Goal: Use online tool/utility: Utilize a website feature to perform a specific function

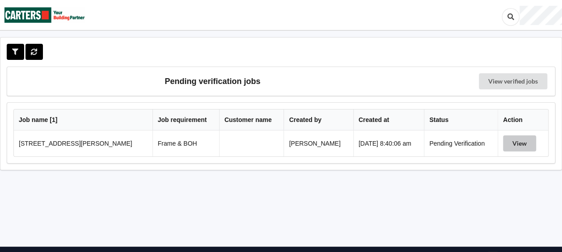
click at [517, 144] on button "View" at bounding box center [519, 144] width 33 height 16
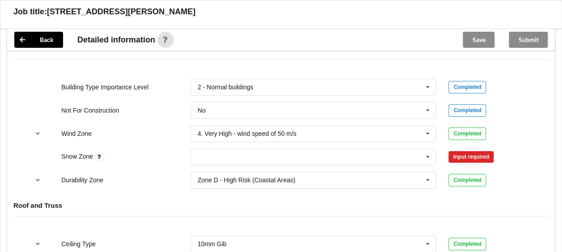
scroll to position [402, 0]
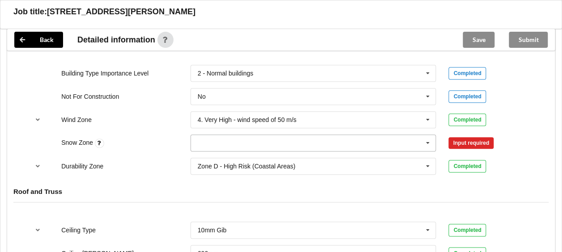
click at [427, 141] on icon at bounding box center [427, 143] width 13 height 17
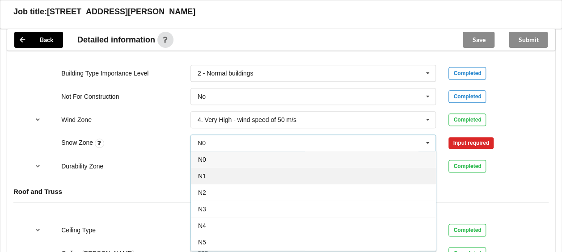
click at [214, 175] on div "N1" at bounding box center [313, 176] width 245 height 17
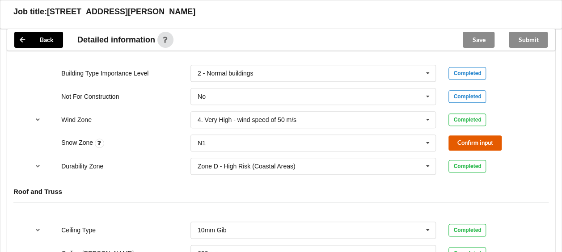
click at [456, 143] on button "Confirm input" at bounding box center [475, 143] width 53 height 15
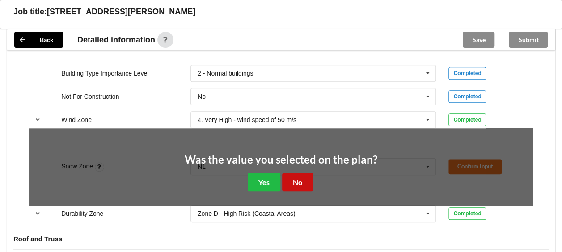
click at [293, 181] on button "No" at bounding box center [297, 182] width 31 height 18
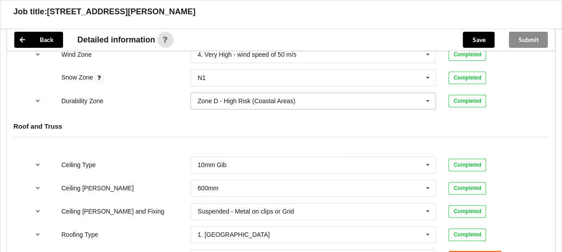
scroll to position [492, 0]
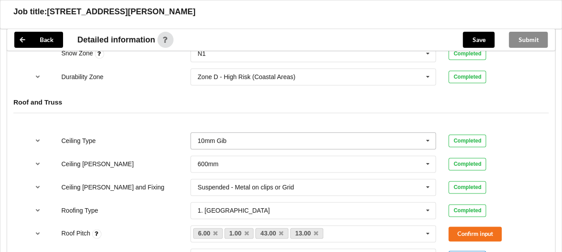
click at [428, 136] on icon at bounding box center [427, 141] width 13 height 17
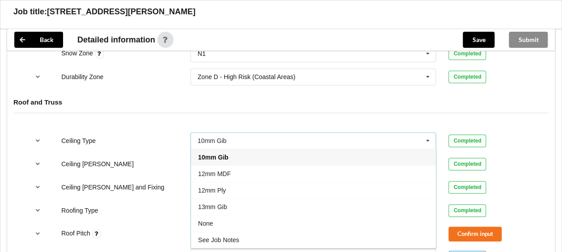
click at [208, 204] on span "13mm Gib" at bounding box center [212, 206] width 29 height 7
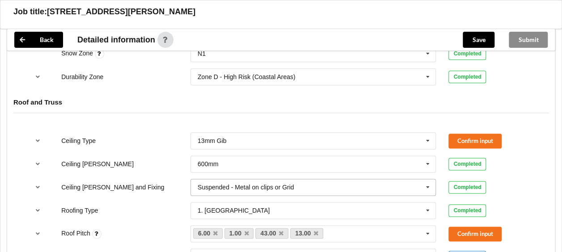
click at [428, 186] on icon at bounding box center [427, 187] width 13 height 17
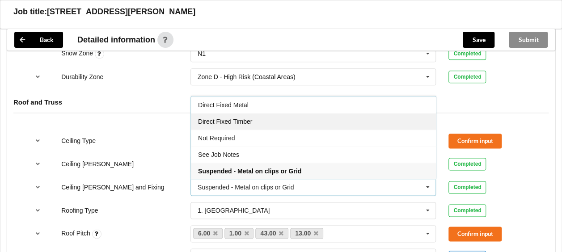
click at [231, 123] on div "Direct Fixed Timber" at bounding box center [313, 121] width 245 height 17
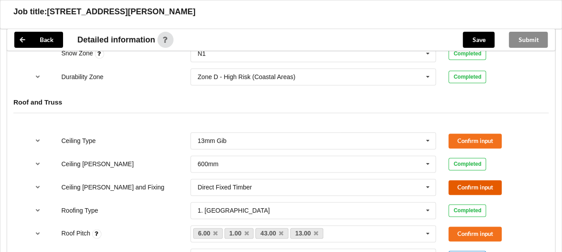
click at [475, 183] on button "Confirm input" at bounding box center [475, 187] width 53 height 15
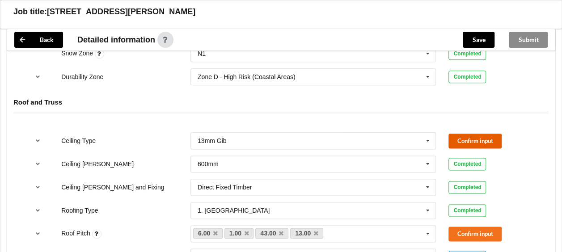
click at [466, 142] on button "Confirm input" at bounding box center [475, 141] width 53 height 15
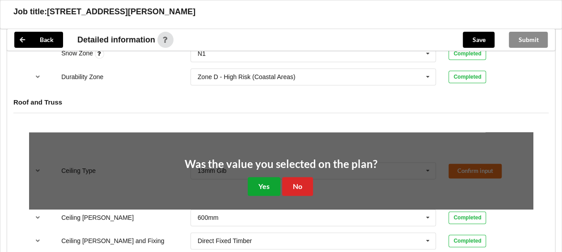
click at [255, 182] on button "Yes" at bounding box center [264, 186] width 33 height 18
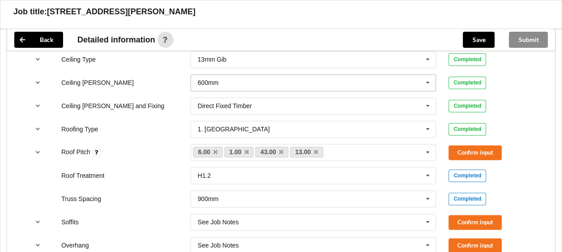
scroll to position [581, 0]
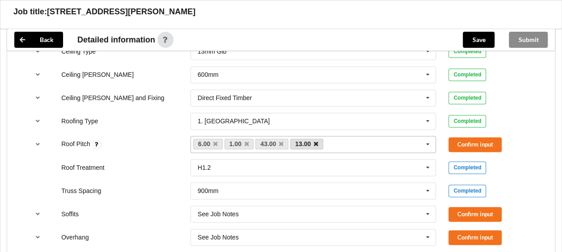
click at [317, 141] on icon at bounding box center [316, 144] width 4 height 6
click at [280, 142] on icon at bounding box center [281, 144] width 4 height 6
click at [217, 141] on icon at bounding box center [215, 144] width 4 height 6
click at [246, 141] on div "1.00 6.00 13.00 43.00 None" at bounding box center [314, 144] width 246 height 17
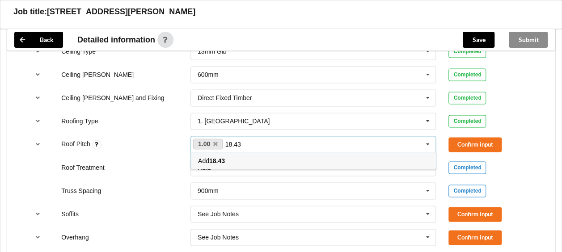
type input "18.43"
click at [218, 159] on b "18.43" at bounding box center [217, 160] width 16 height 7
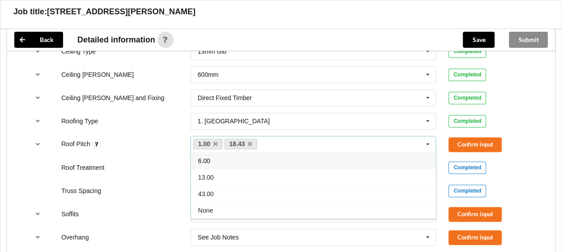
click at [169, 212] on div "Soffits" at bounding box center [119, 214] width 129 height 9
click at [428, 189] on icon at bounding box center [427, 191] width 13 height 17
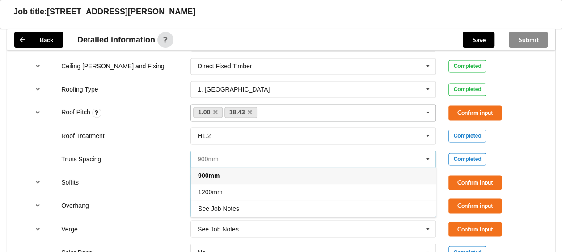
scroll to position [671, 0]
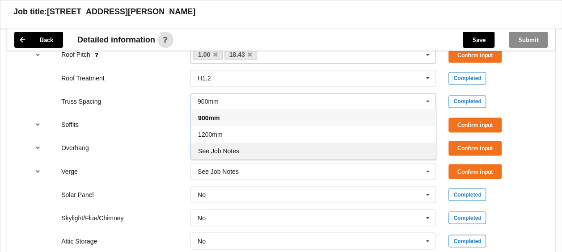
click at [228, 150] on span "See Job Notes" at bounding box center [218, 151] width 41 height 7
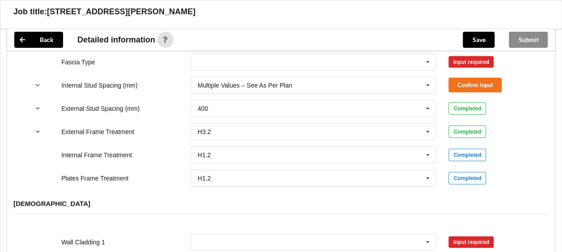
scroll to position [939, 0]
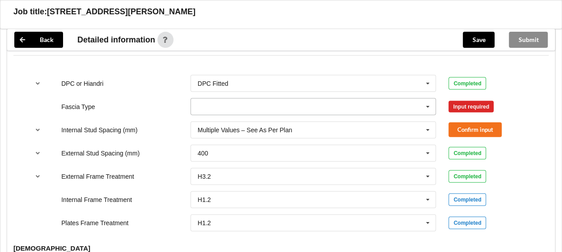
click at [426, 104] on icon at bounding box center [427, 107] width 13 height 17
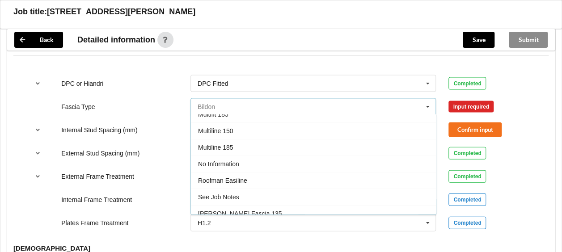
scroll to position [263, 0]
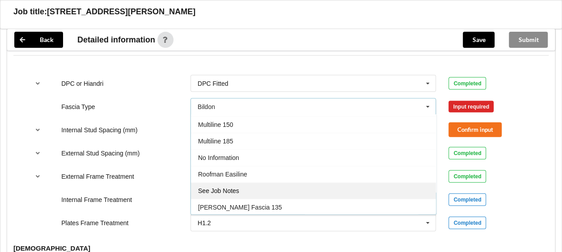
click at [236, 188] on span "See Job Notes" at bounding box center [218, 191] width 41 height 7
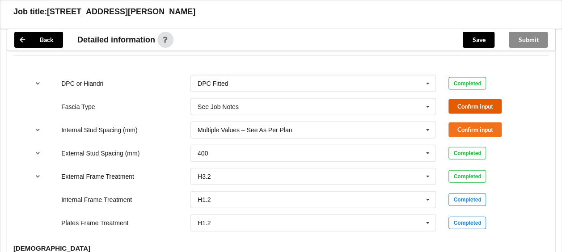
click at [470, 103] on button "Confirm input" at bounding box center [475, 106] width 53 height 15
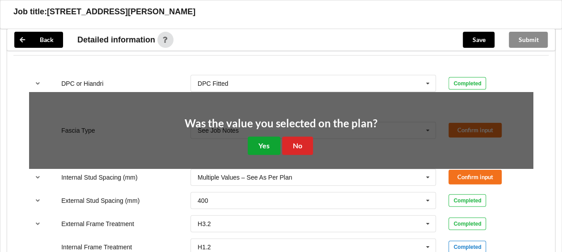
click at [264, 146] on button "Yes" at bounding box center [264, 146] width 33 height 18
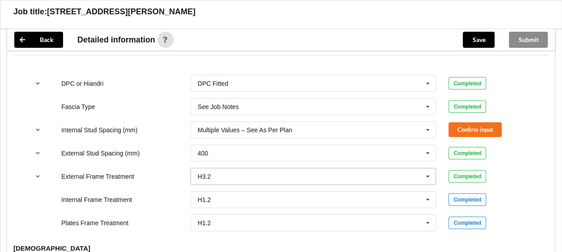
click at [428, 174] on icon at bounding box center [427, 177] width 13 height 17
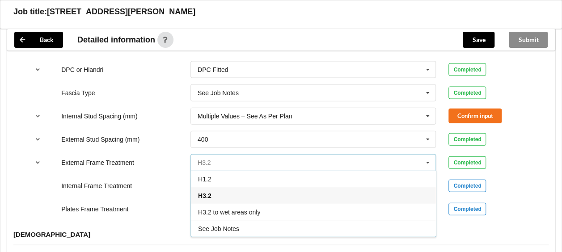
scroll to position [939, 0]
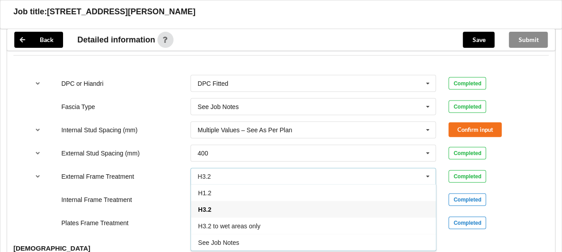
click at [427, 173] on icon at bounding box center [427, 177] width 13 height 17
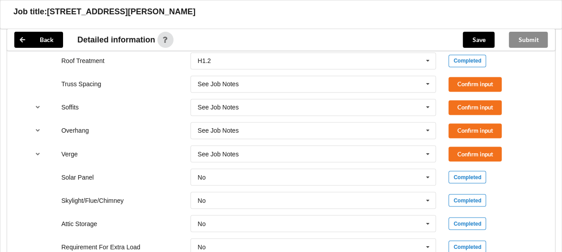
scroll to position [671, 0]
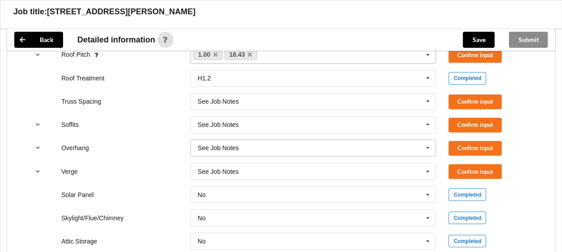
click at [429, 146] on icon at bounding box center [427, 148] width 13 height 17
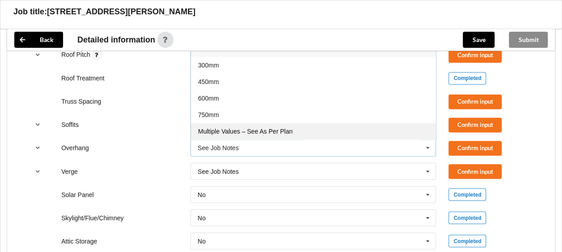
click at [282, 130] on span "Multiple Values – See As Per Plan" at bounding box center [245, 131] width 94 height 7
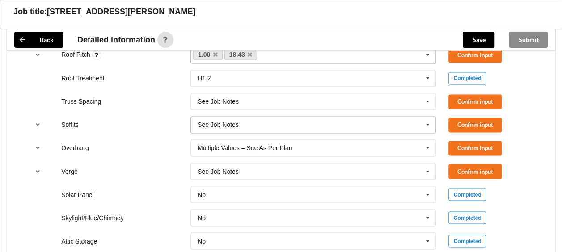
click at [427, 124] on icon at bounding box center [427, 125] width 13 height 17
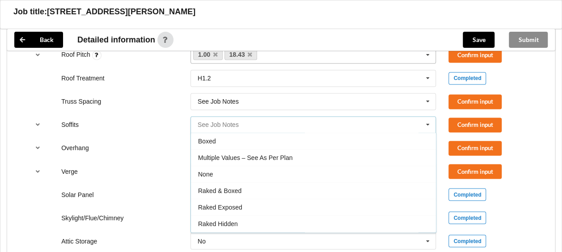
scroll to position [14, 0]
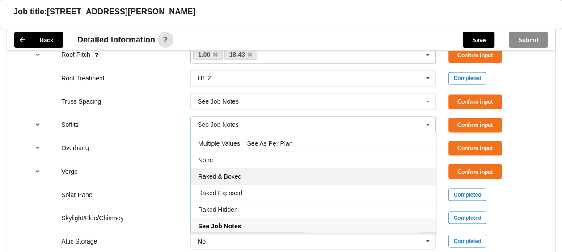
click at [230, 174] on span "Raked & Boxed" at bounding box center [219, 176] width 43 height 7
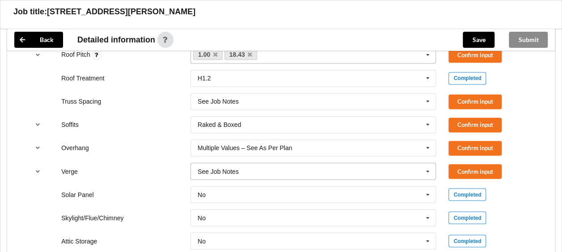
click at [428, 168] on icon at bounding box center [427, 171] width 13 height 17
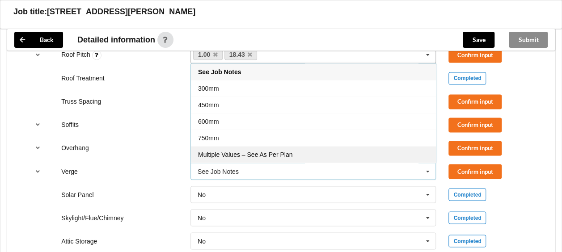
click at [277, 152] on span "Multiple Values – See As Per Plan" at bounding box center [245, 154] width 94 height 7
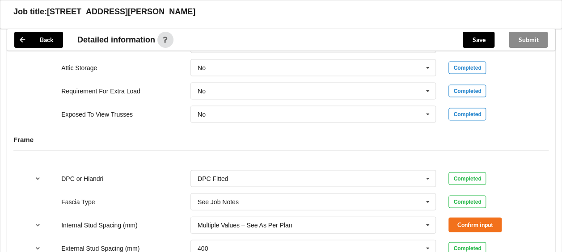
scroll to position [850, 0]
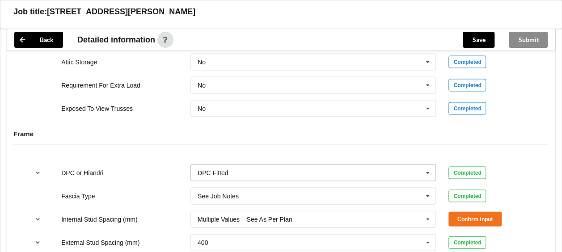
click at [428, 169] on icon at bounding box center [427, 173] width 13 height 17
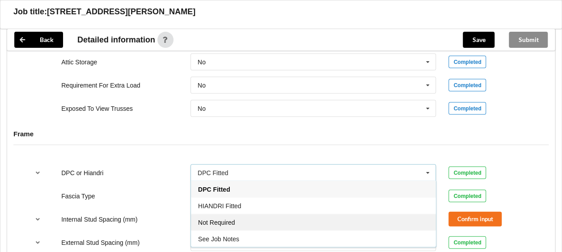
click at [210, 221] on span "Not Required" at bounding box center [216, 222] width 37 height 7
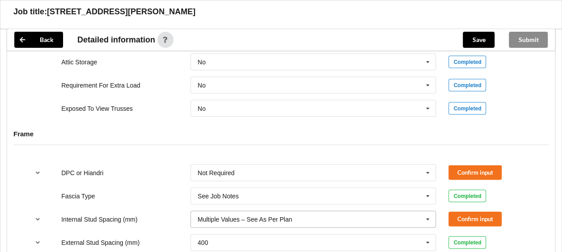
click at [427, 215] on icon at bounding box center [427, 220] width 13 height 17
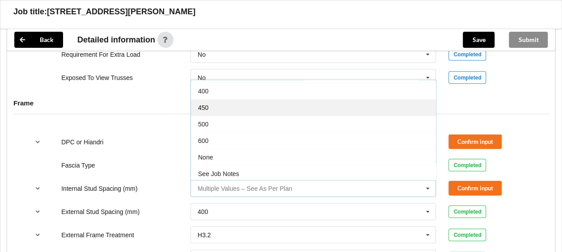
scroll to position [894, 0]
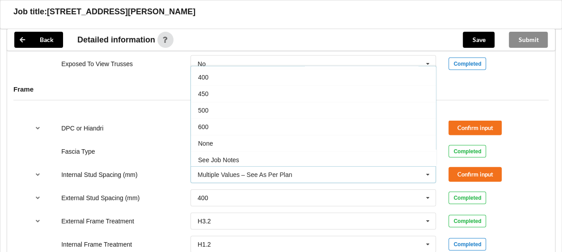
click at [211, 140] on div "None" at bounding box center [313, 143] width 245 height 17
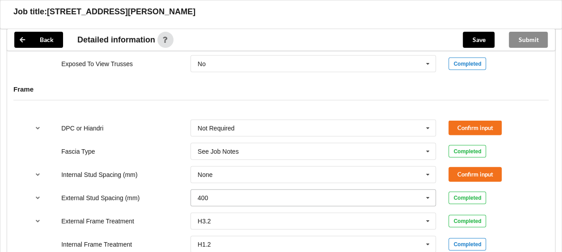
click at [428, 196] on icon at bounding box center [427, 198] width 13 height 17
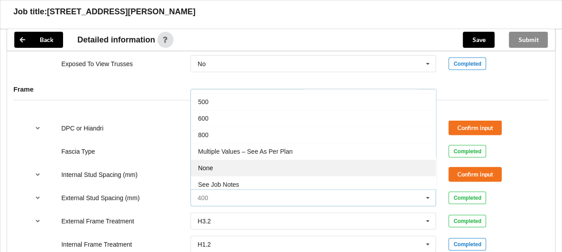
scroll to position [47, 0]
click at [219, 163] on div "None" at bounding box center [313, 166] width 245 height 17
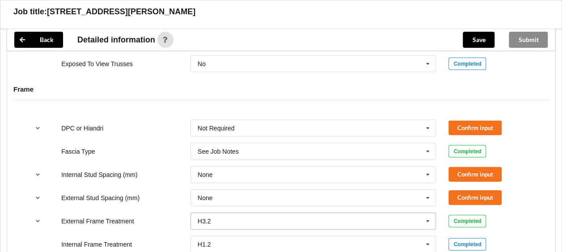
click at [428, 220] on icon at bounding box center [427, 221] width 13 height 17
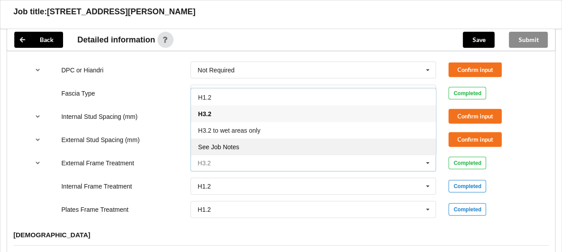
scroll to position [939, 0]
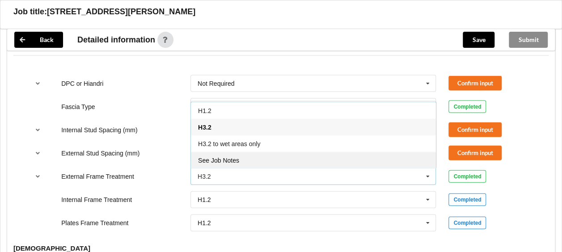
click at [215, 157] on span "See Job Notes" at bounding box center [218, 160] width 41 height 7
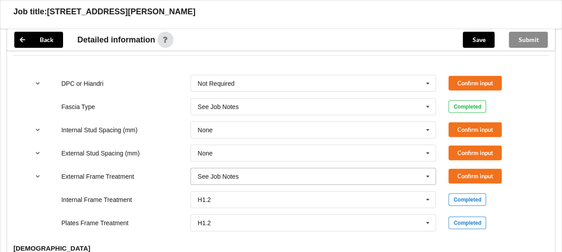
click at [426, 174] on icon at bounding box center [427, 177] width 13 height 17
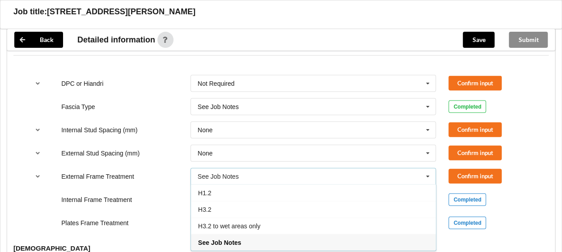
click at [240, 240] on span "See Job Notes" at bounding box center [219, 242] width 43 height 7
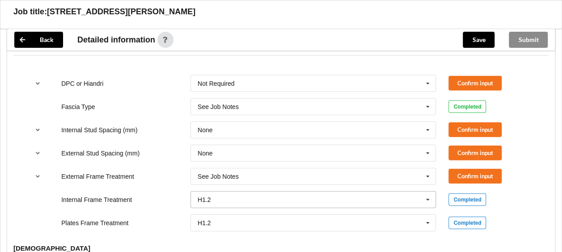
click at [428, 199] on icon at bounding box center [427, 200] width 13 height 17
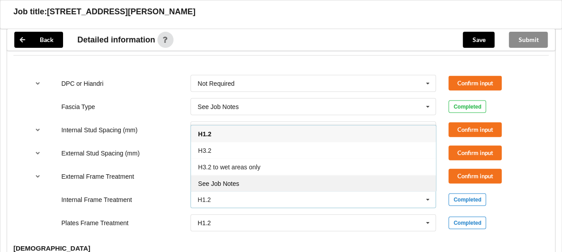
click at [229, 181] on span "See Job Notes" at bounding box center [218, 183] width 41 height 7
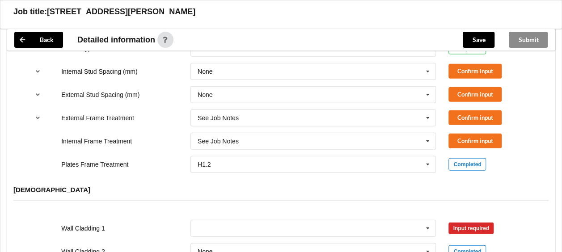
scroll to position [984, 0]
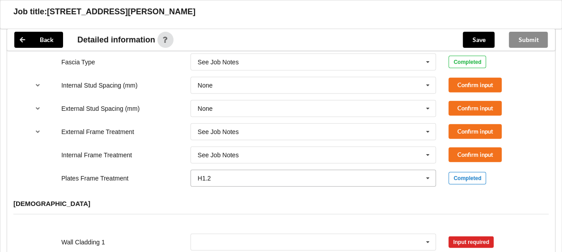
click at [426, 174] on icon at bounding box center [427, 178] width 13 height 17
click at [241, 240] on div "See Job Notes" at bounding box center [313, 244] width 245 height 17
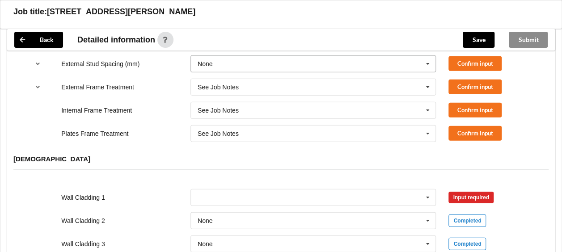
scroll to position [1073, 0]
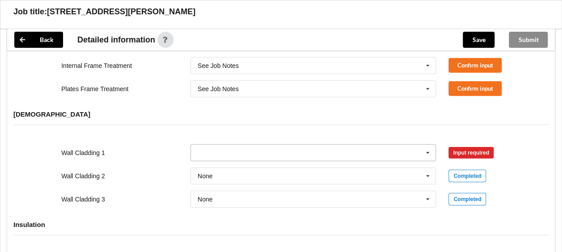
click at [215, 150] on input "text" at bounding box center [313, 153] width 245 height 16
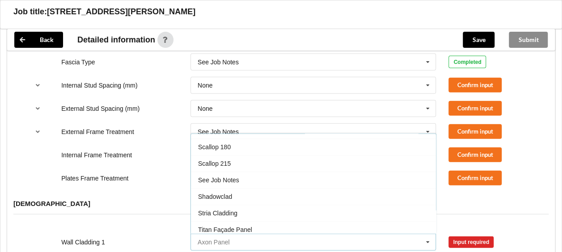
scroll to position [492, 0]
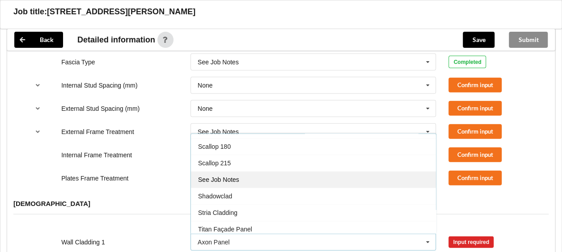
click at [224, 177] on span "See Job Notes" at bounding box center [218, 180] width 41 height 7
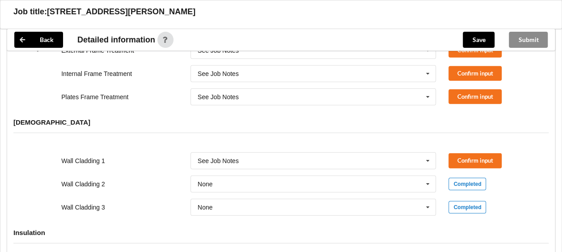
scroll to position [1073, 0]
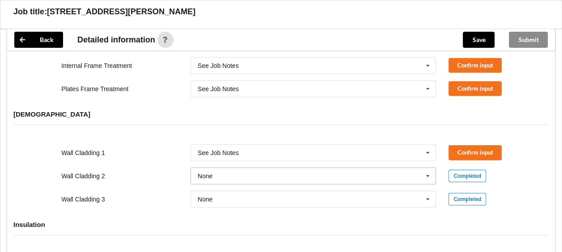
click at [428, 172] on icon at bounding box center [427, 176] width 13 height 17
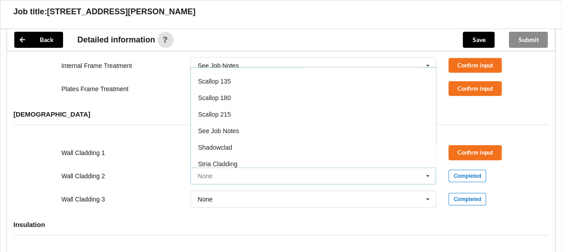
scroll to position [505, 0]
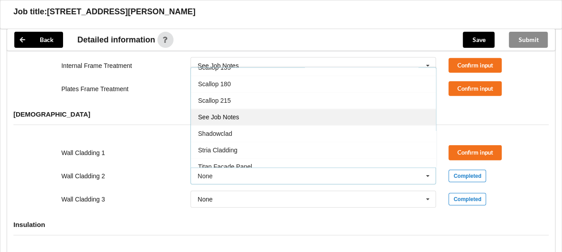
click at [223, 114] on span "See Job Notes" at bounding box center [218, 117] width 41 height 7
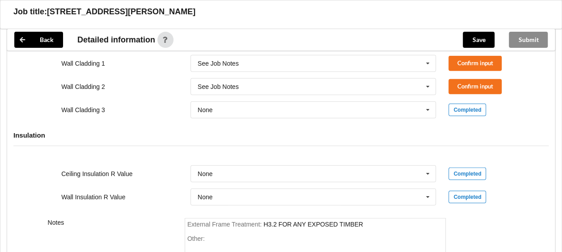
scroll to position [1207, 0]
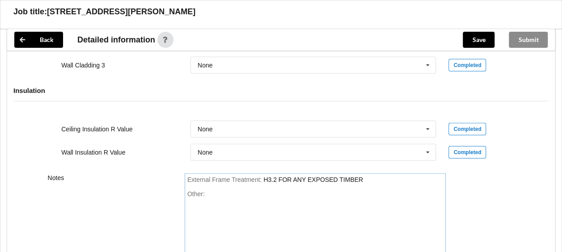
click at [212, 191] on div "Other:" at bounding box center [315, 222] width 256 height 63
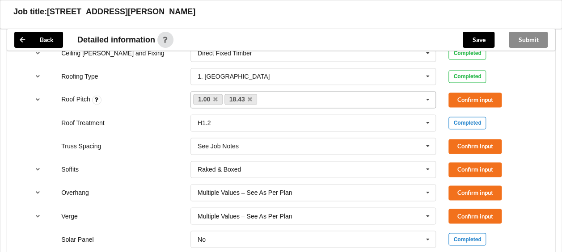
scroll to position [581, 0]
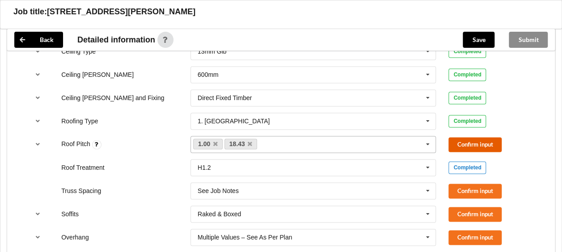
click at [466, 139] on button "Confirm input" at bounding box center [475, 144] width 53 height 15
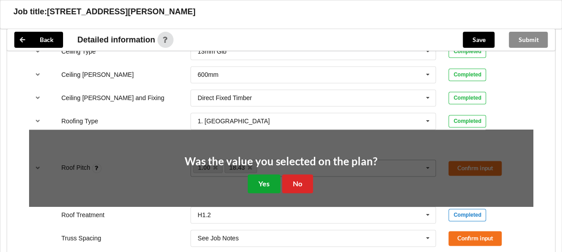
click at [261, 180] on button "Yes" at bounding box center [264, 183] width 33 height 18
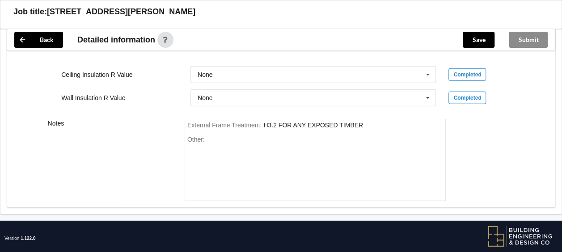
scroll to position [1271, 0]
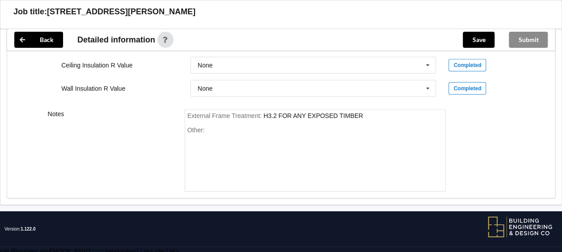
click at [223, 128] on div "Other:" at bounding box center [315, 158] width 256 height 63
click at [204, 127] on span "Other:" at bounding box center [195, 130] width 17 height 7
click at [206, 127] on div "Other:" at bounding box center [315, 158] width 256 height 63
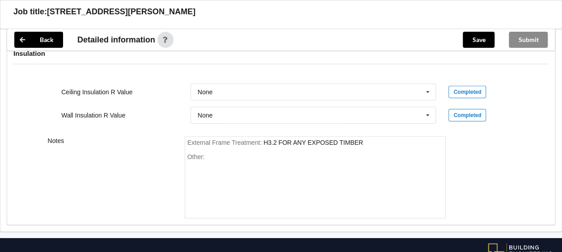
scroll to position [1227, 0]
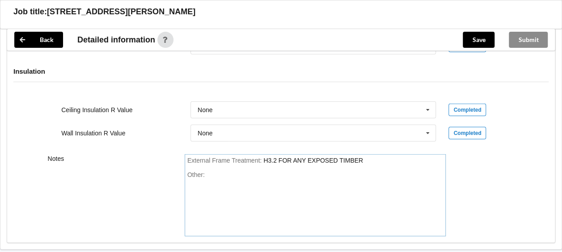
click at [365, 157] on div "External Frame Treatment : H3.2 FOR ANY EXPOSED TIMBER" at bounding box center [315, 161] width 256 height 8
click at [212, 174] on div "Other:" at bounding box center [315, 202] width 256 height 63
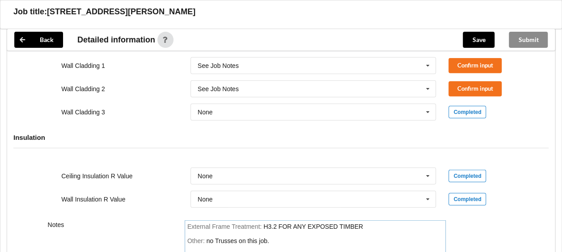
scroll to position [1182, 0]
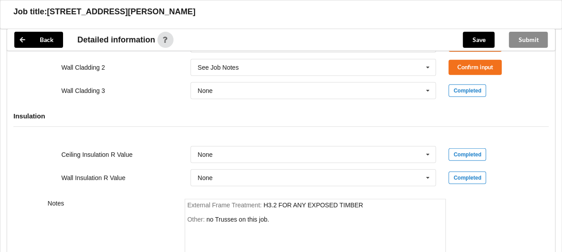
click at [196, 222] on div "Other: no Trusses on this job." at bounding box center [315, 247] width 256 height 63
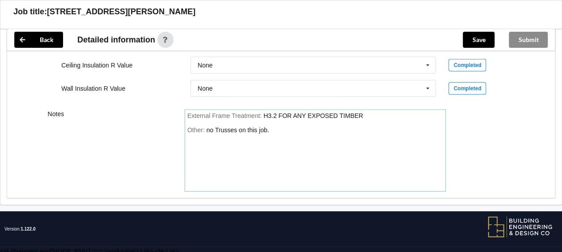
click at [278, 127] on div "Other: no Trusses on this job." at bounding box center [315, 158] width 256 height 63
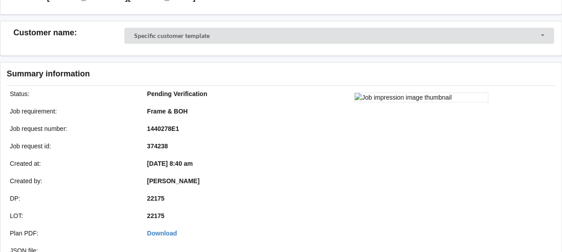
scroll to position [0, 0]
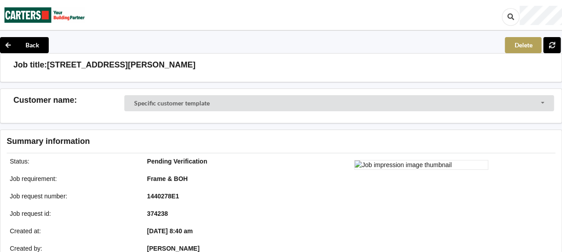
click at [513, 43] on button "Delete" at bounding box center [523, 45] width 37 height 16
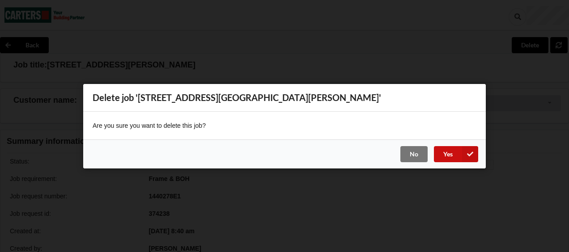
click at [447, 156] on button "Yes" at bounding box center [456, 154] width 44 height 16
